Goal: Task Accomplishment & Management: Use online tool/utility

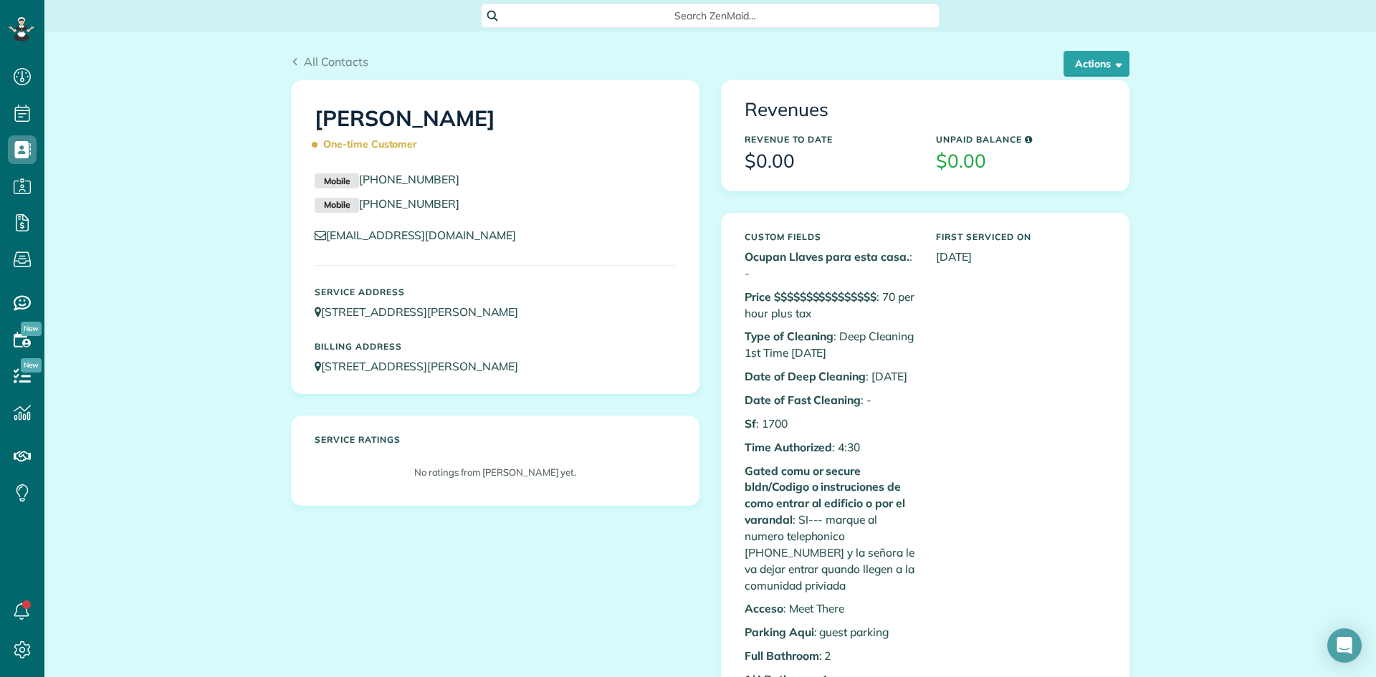
scroll to position [6, 6]
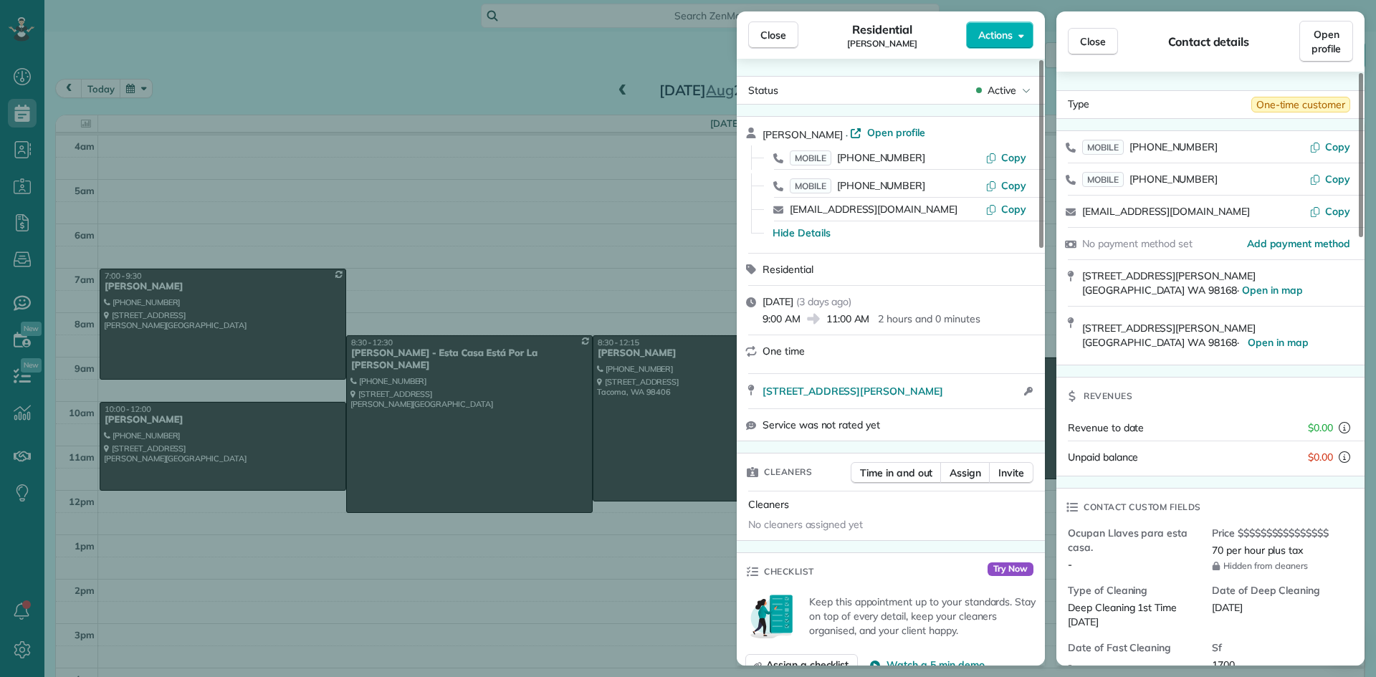
scroll to position [134, 0]
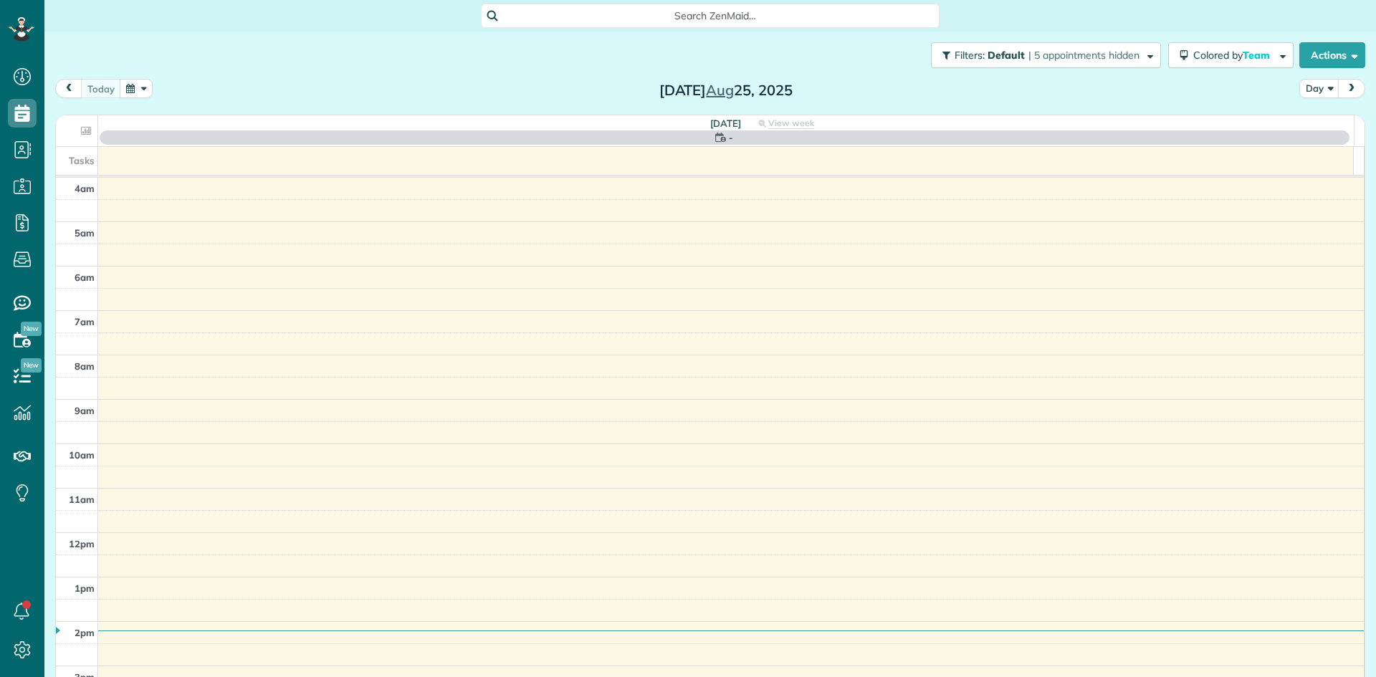
scroll to position [134, 0]
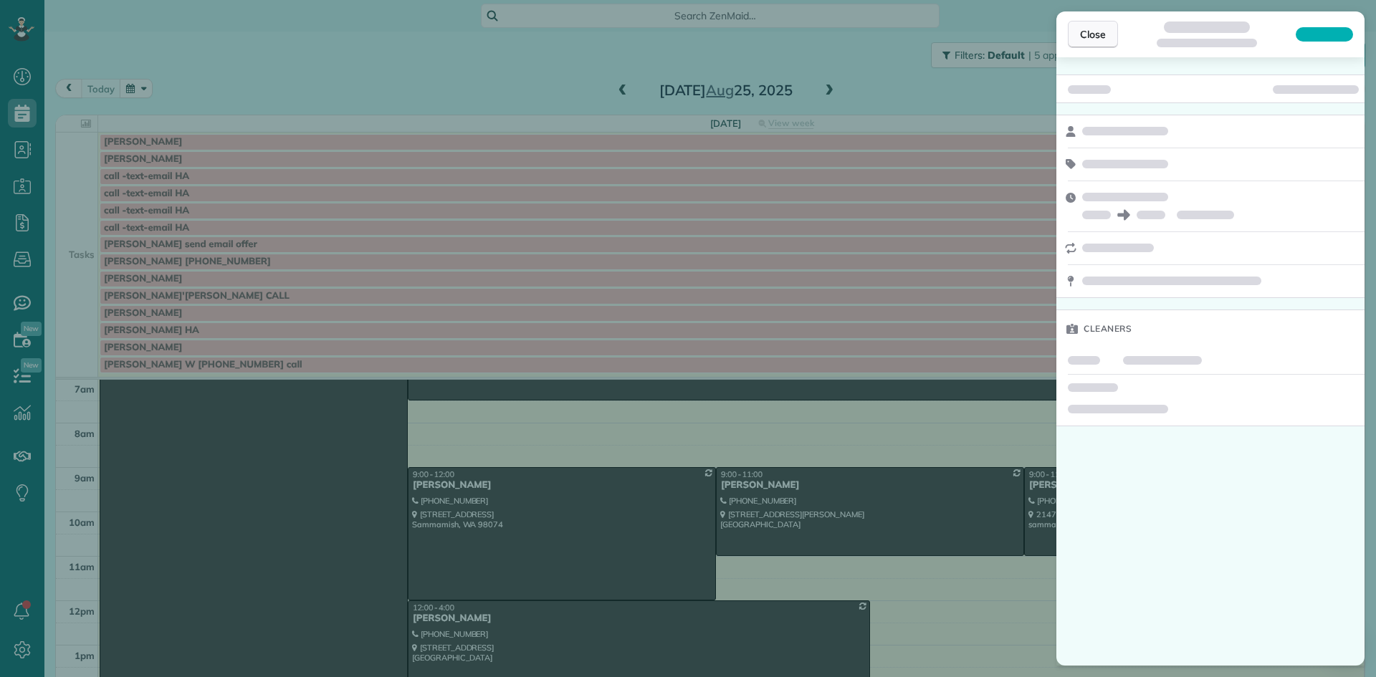
click at [1091, 35] on span "Close" at bounding box center [1093, 34] width 26 height 14
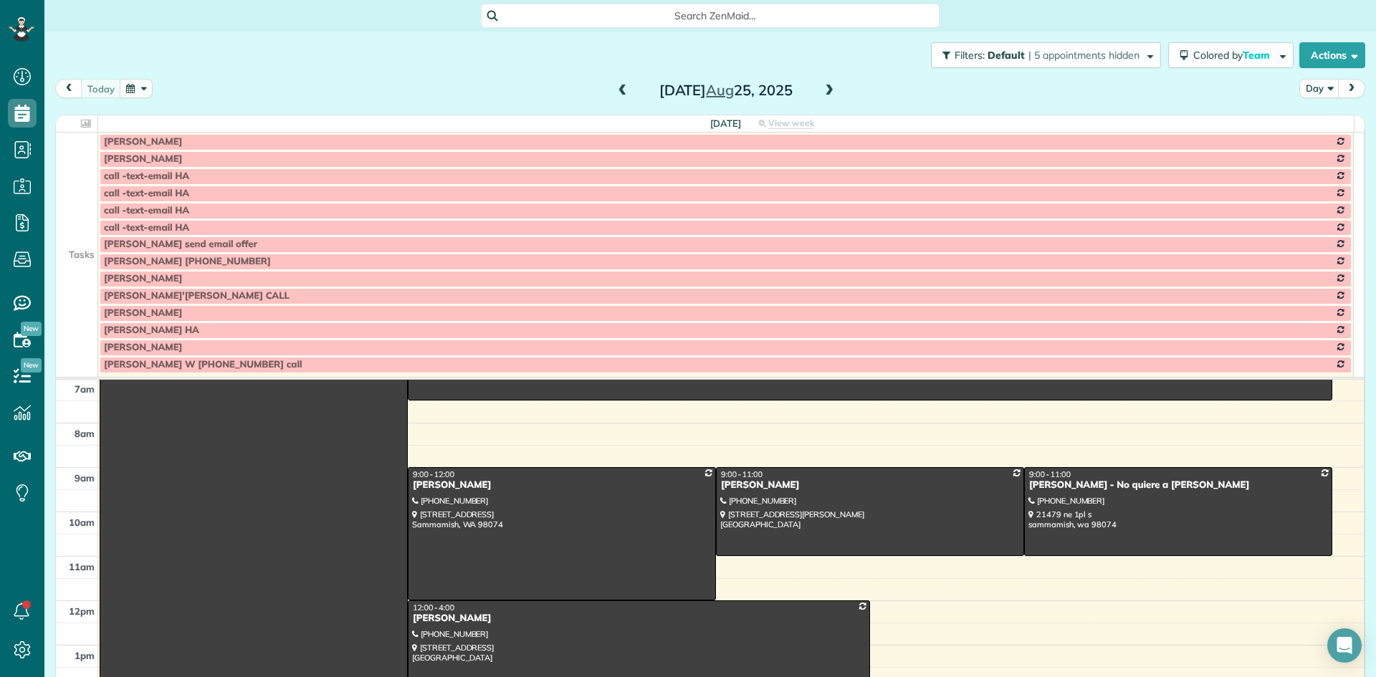
click at [77, 200] on td at bounding box center [77, 193] width 42 height 17
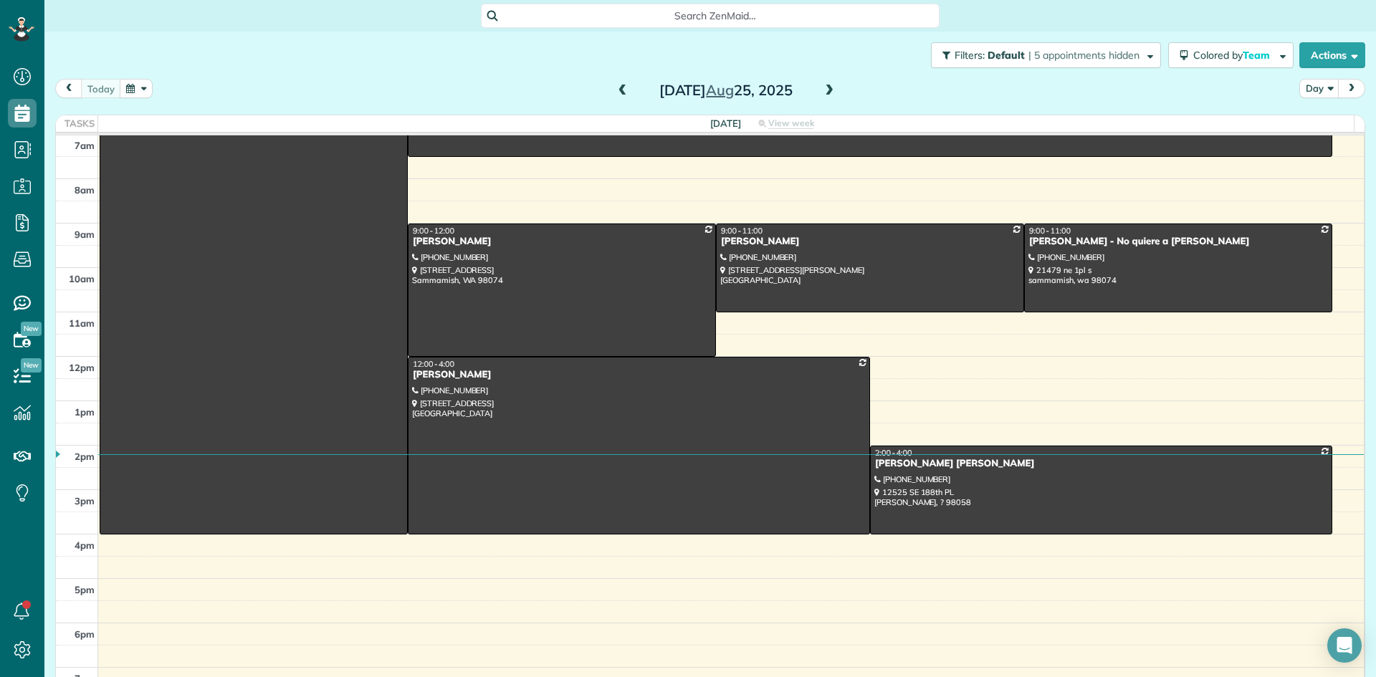
click at [822, 90] on span at bounding box center [829, 91] width 16 height 13
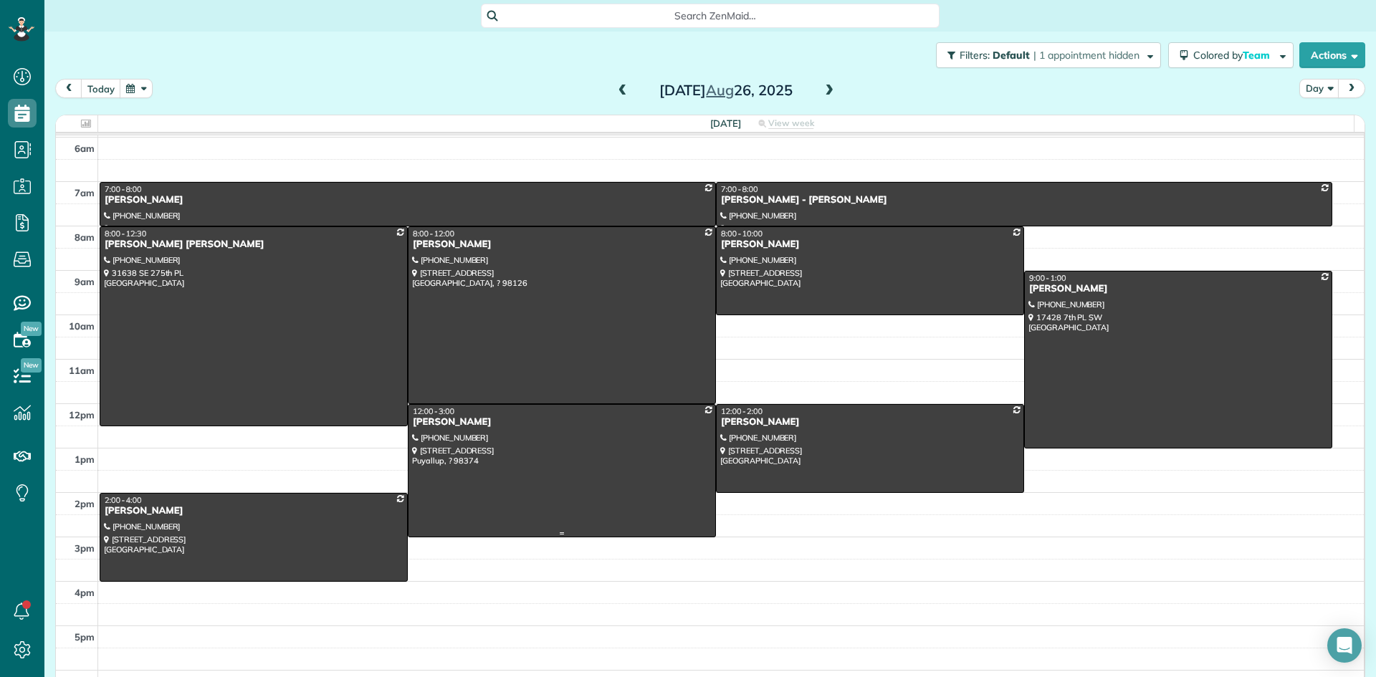
scroll to position [62, 0]
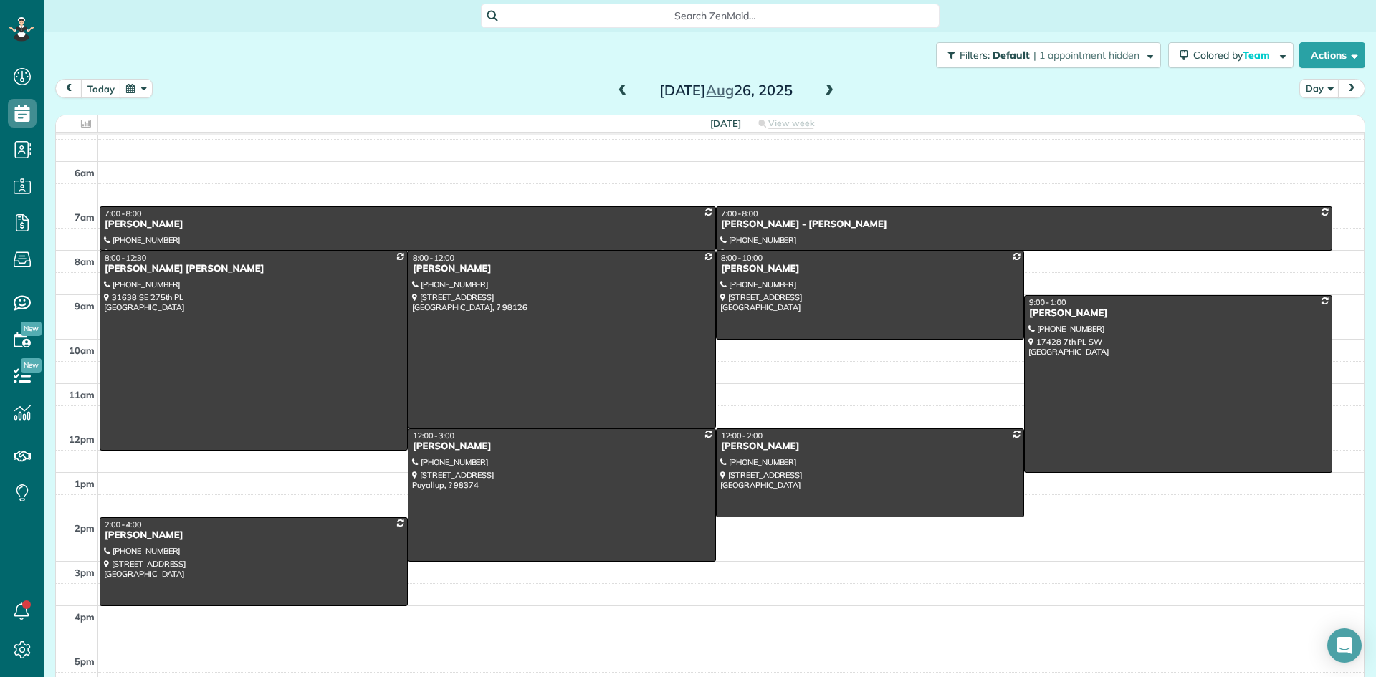
click at [823, 90] on span at bounding box center [829, 91] width 16 height 13
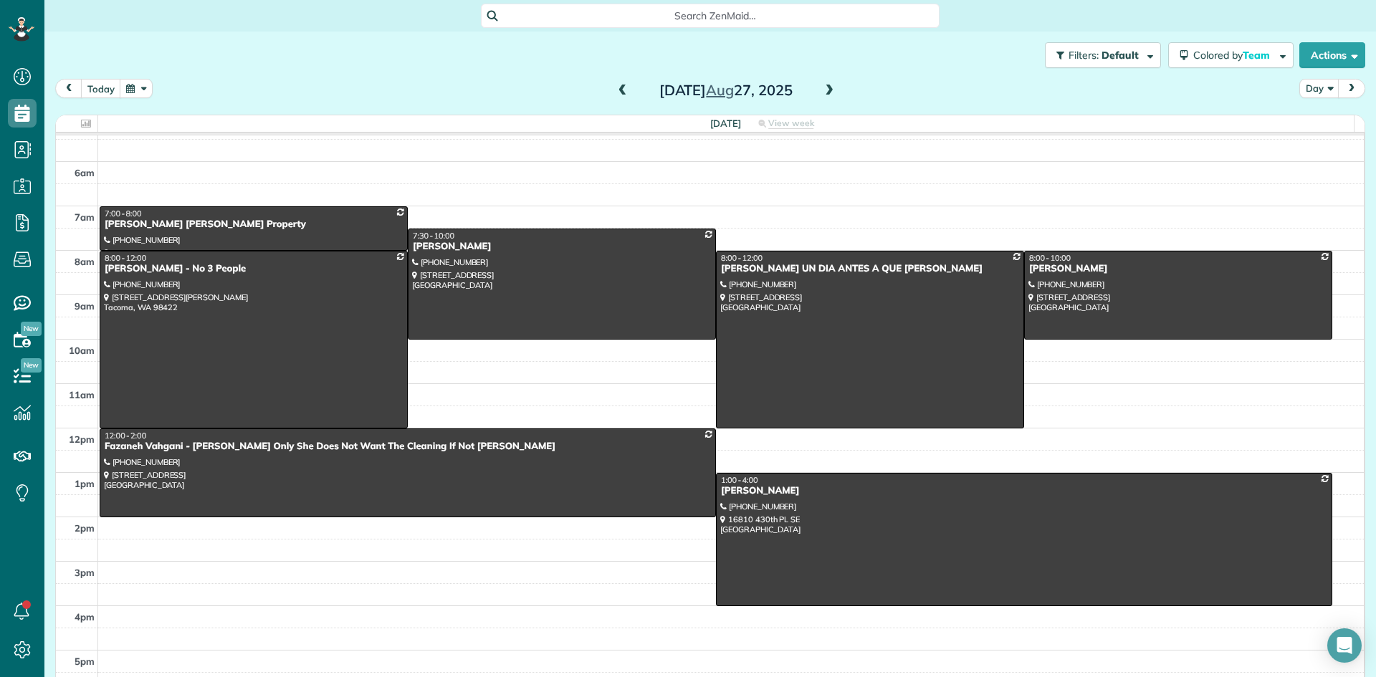
click at [823, 91] on span at bounding box center [829, 91] width 16 height 13
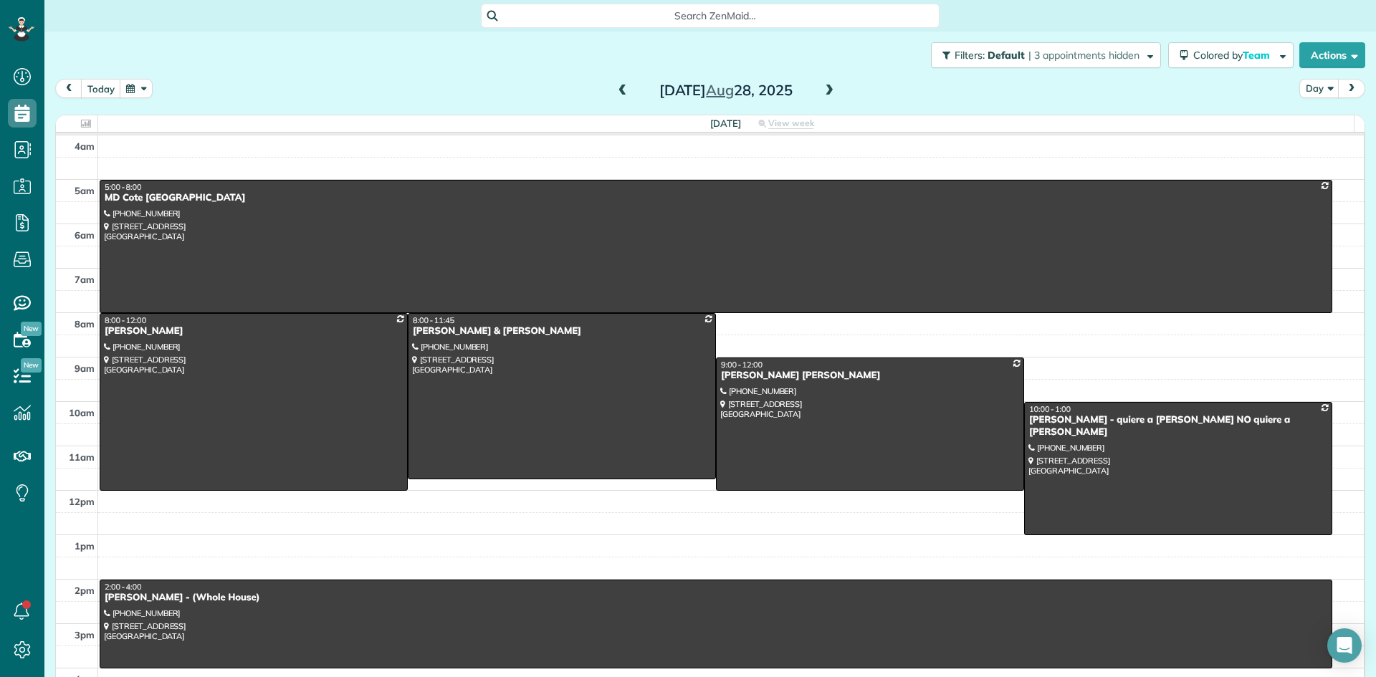
scroll to position [72, 0]
